Goal: Task Accomplishment & Management: Use online tool/utility

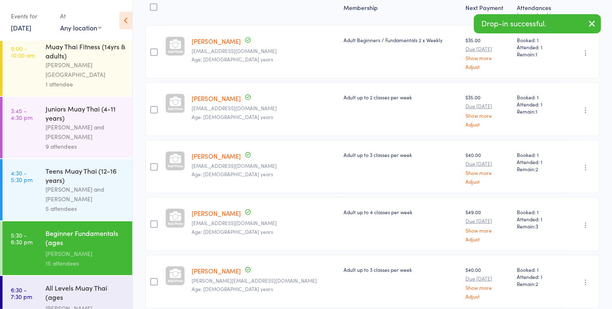
scroll to position [132, 0]
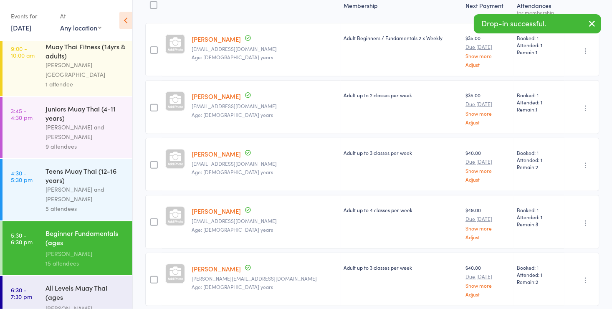
click at [112, 283] on div "All Levels Muay Thai (ages [DEMOGRAPHIC_DATA]+)" at bounding box center [85, 293] width 80 height 20
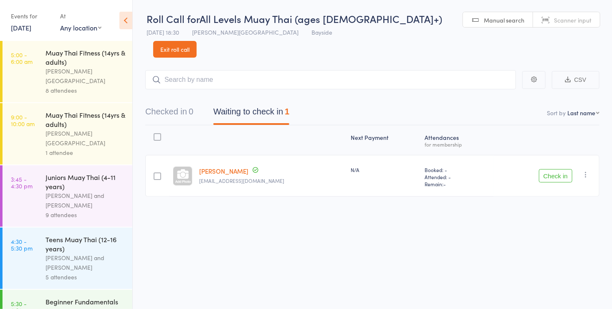
click at [555, 169] on button "Check in" at bounding box center [555, 175] width 33 height 13
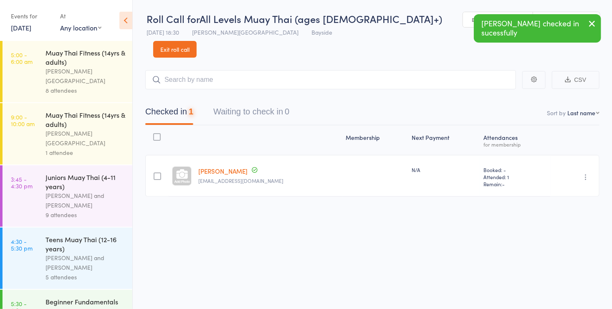
click at [241, 89] on div "Checked in 1 Waiting to check in 0" at bounding box center [372, 107] width 454 height 36
click at [463, 20] on link "Manual search" at bounding box center [498, 20] width 70 height 16
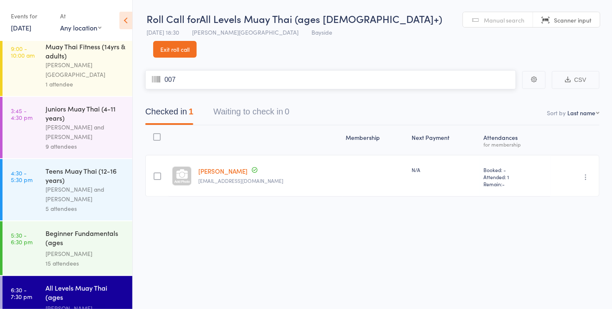
type input "0078"
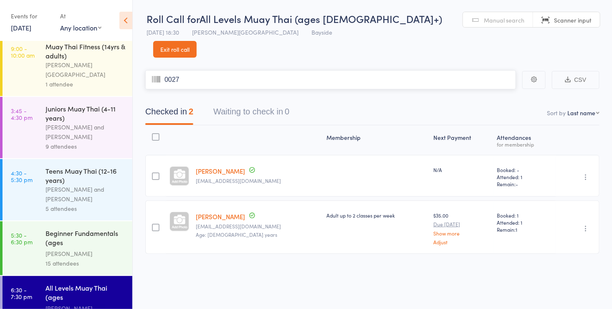
type input "0027"
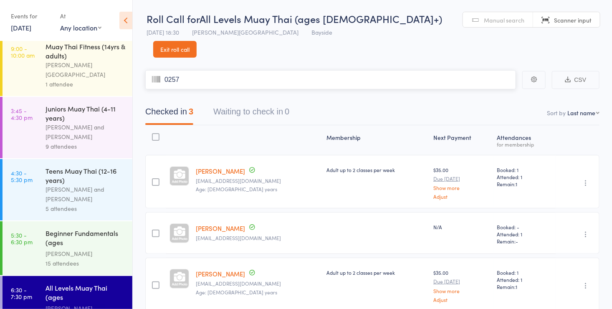
type input "0257"
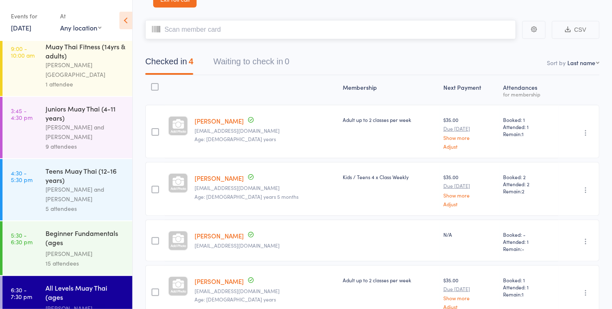
scroll to position [78, 0]
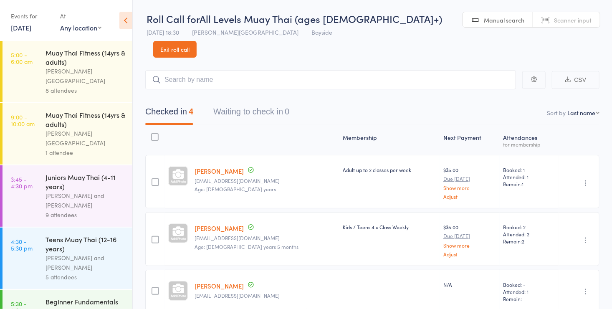
scroll to position [68, 0]
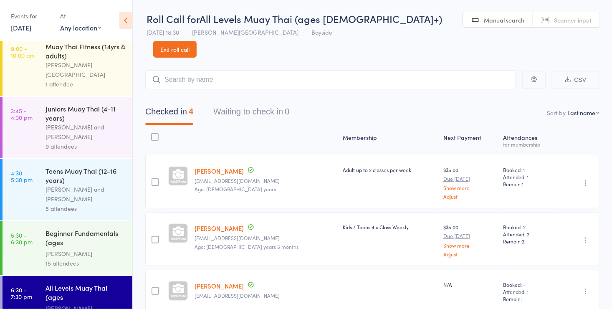
click at [484, 19] on span "Manual search" at bounding box center [504, 20] width 40 height 8
click at [484, 22] on span "Manual search" at bounding box center [504, 20] width 40 height 8
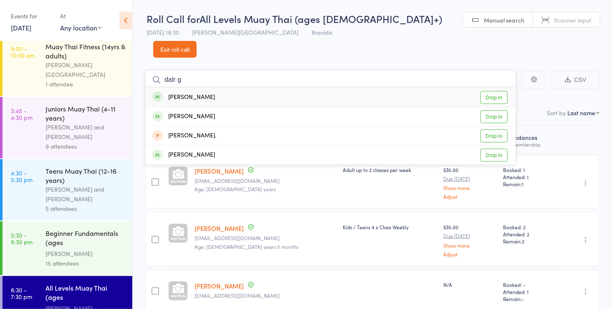
type input "dalr g"
click at [489, 91] on link "Drop in" at bounding box center [493, 97] width 27 height 13
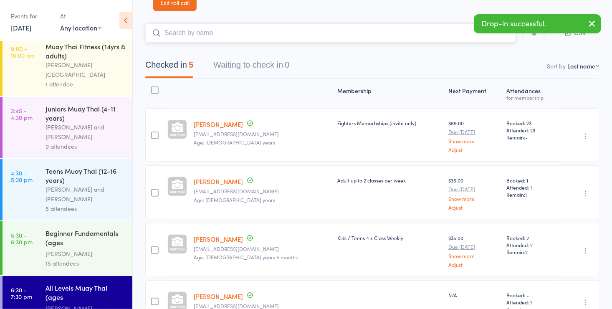
scroll to position [0, 0]
